Goal: Task Accomplishment & Management: Manage account settings

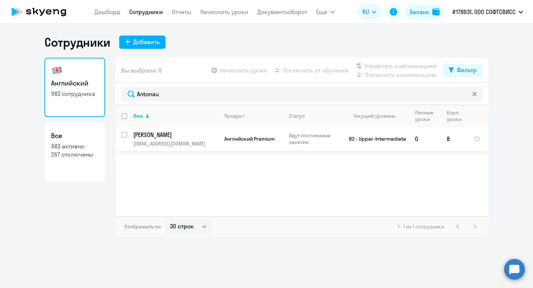
select select "30"
click at [124, 136] on input "select row 37478952" at bounding box center [128, 139] width 15 height 15
checkbox input "true"
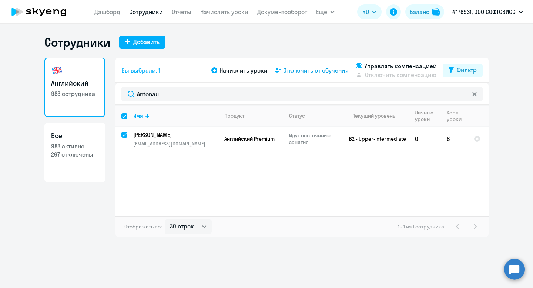
click at [305, 68] on span "Отключить от обучения" at bounding box center [316, 70] width 66 height 9
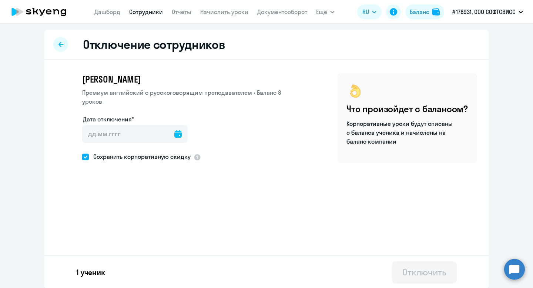
click at [146, 115] on div "Дата отключения*" at bounding box center [135, 119] width 106 height 9
click at [174, 130] on icon at bounding box center [177, 133] width 7 height 7
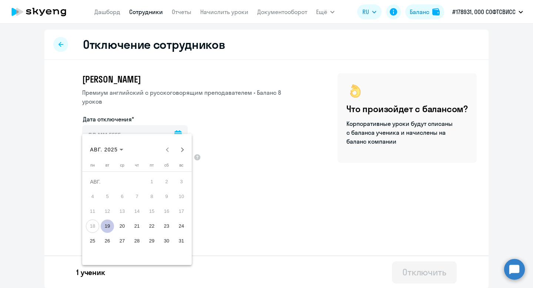
click at [105, 226] on span "19" at bounding box center [107, 226] width 13 height 13
type input "[DATE]"
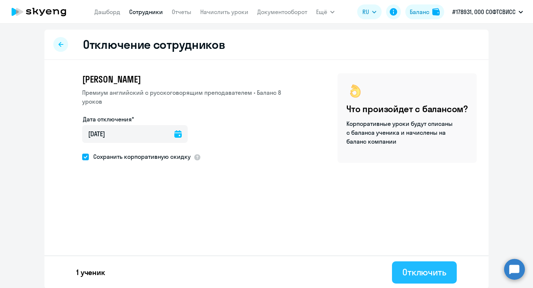
click at [417, 271] on div "Отключить" at bounding box center [424, 272] width 44 height 12
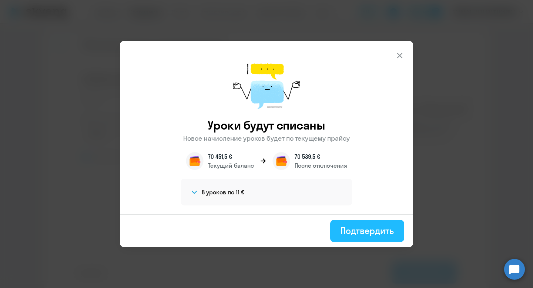
click at [373, 237] on button "Подтвердить" at bounding box center [367, 231] width 74 height 22
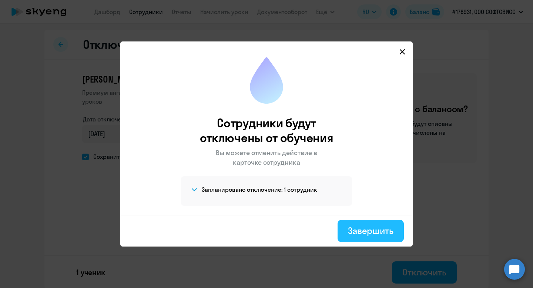
click at [378, 230] on div "Завершить" at bounding box center [371, 231] width 46 height 12
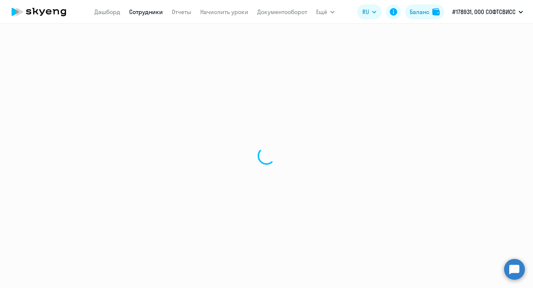
select select "30"
